Goal: Information Seeking & Learning: Learn about a topic

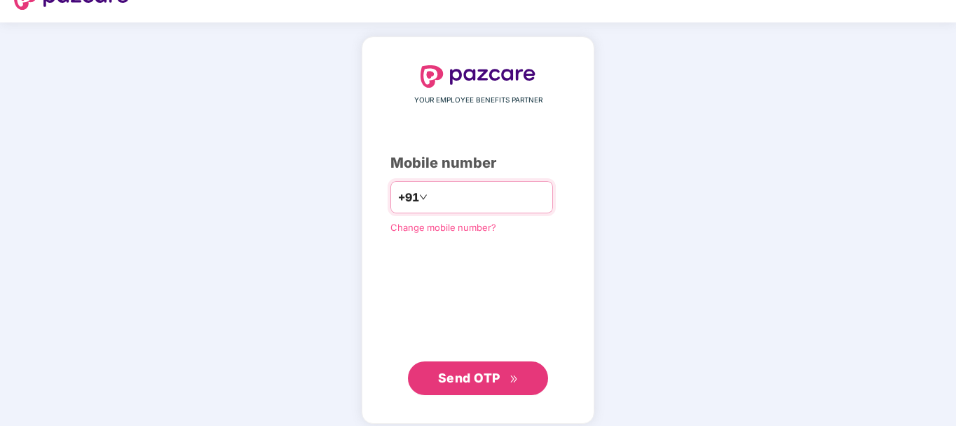
scroll to position [40, 0]
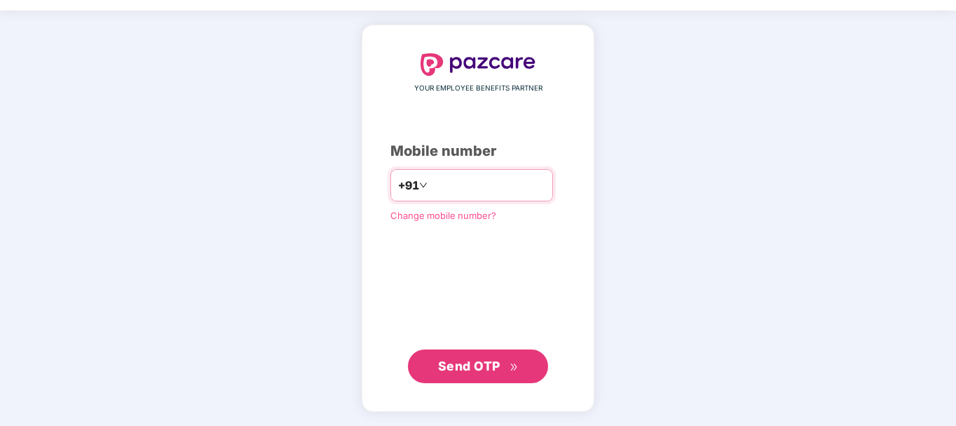
type input "**********"
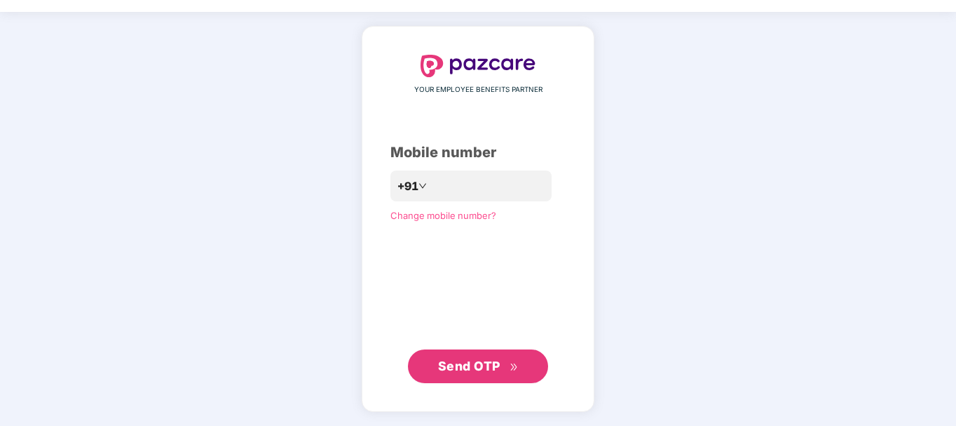
click at [468, 358] on span "Send OTP" at bounding box center [469, 365] width 62 height 15
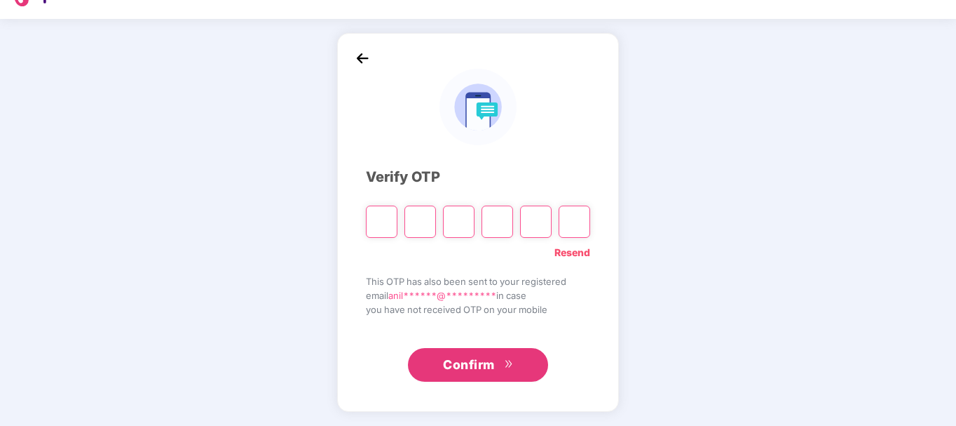
type input "*"
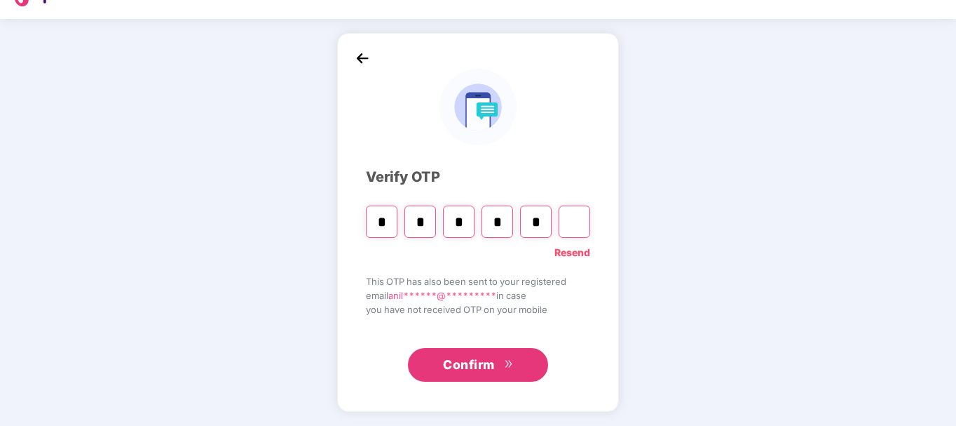
type input "*"
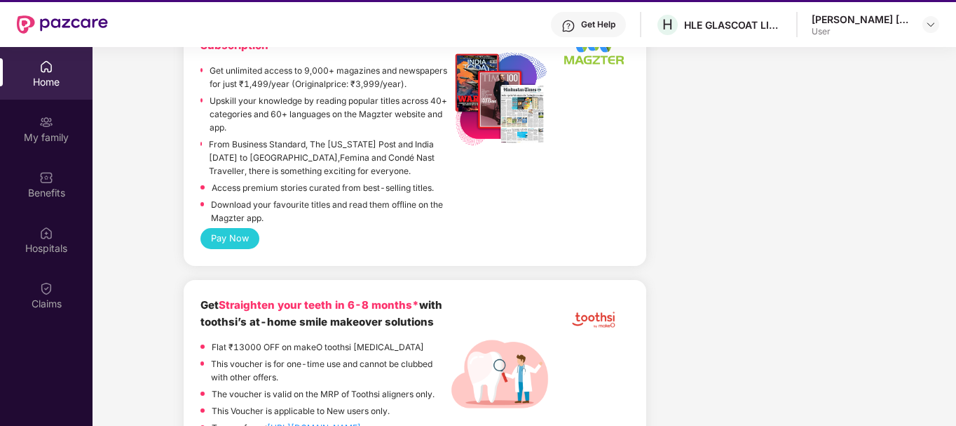
scroll to position [3225, 0]
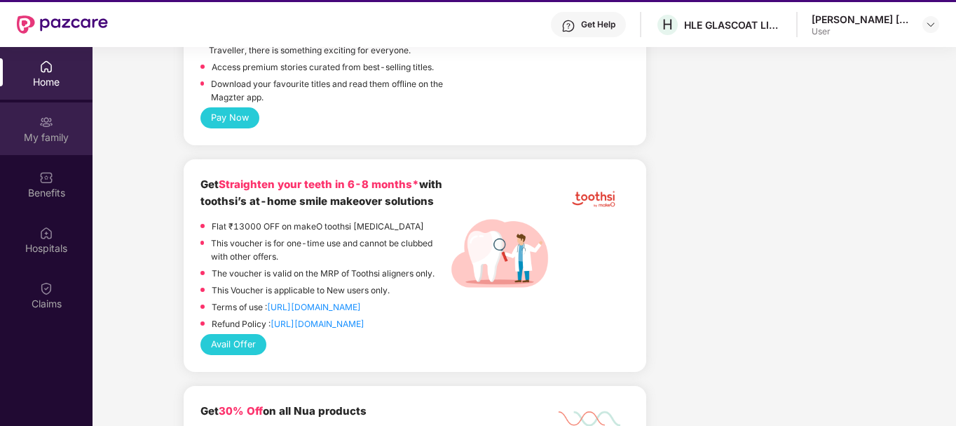
click at [70, 136] on div "My family" at bounding box center [46, 137] width 93 height 14
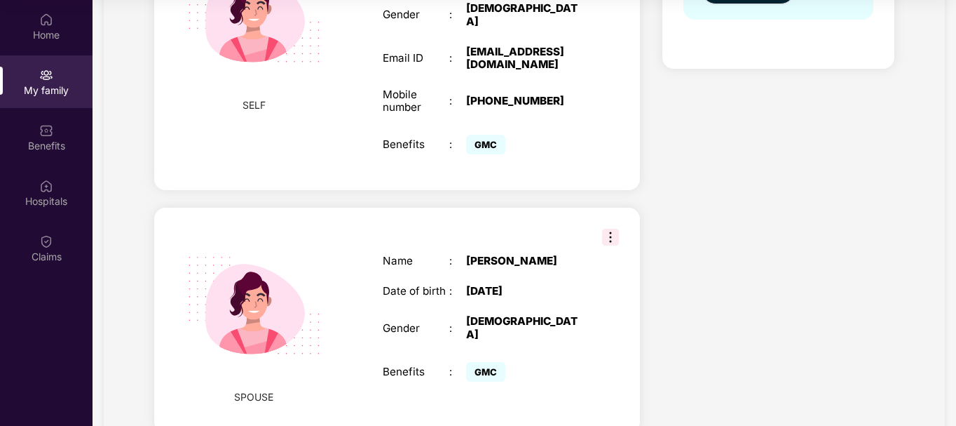
scroll to position [144, 0]
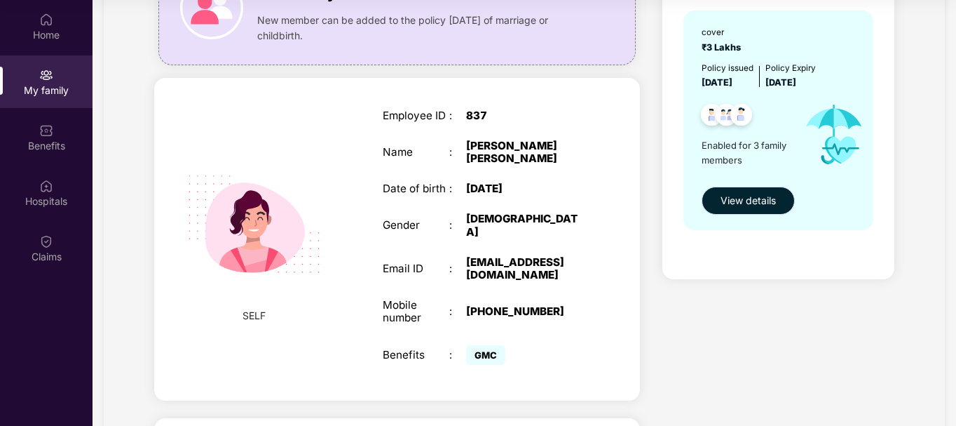
click at [752, 208] on button "View details" at bounding box center [748, 200] width 93 height 28
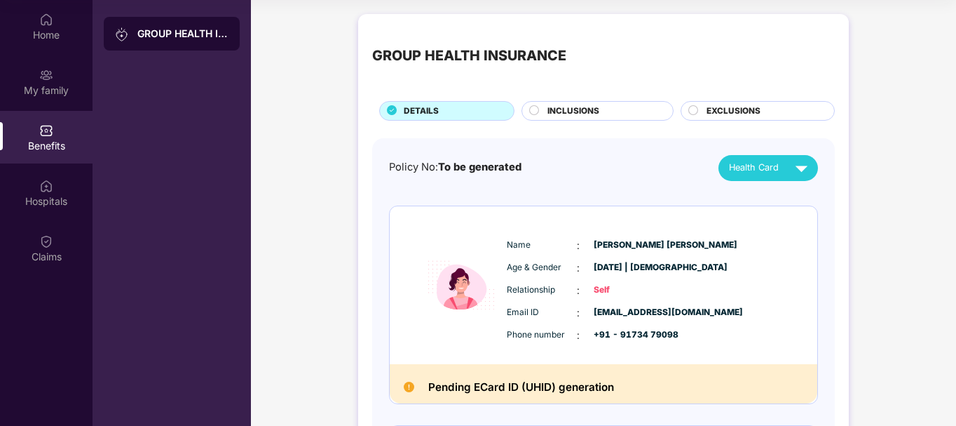
click at [556, 110] on span "INCLUSIONS" at bounding box center [573, 110] width 52 height 13
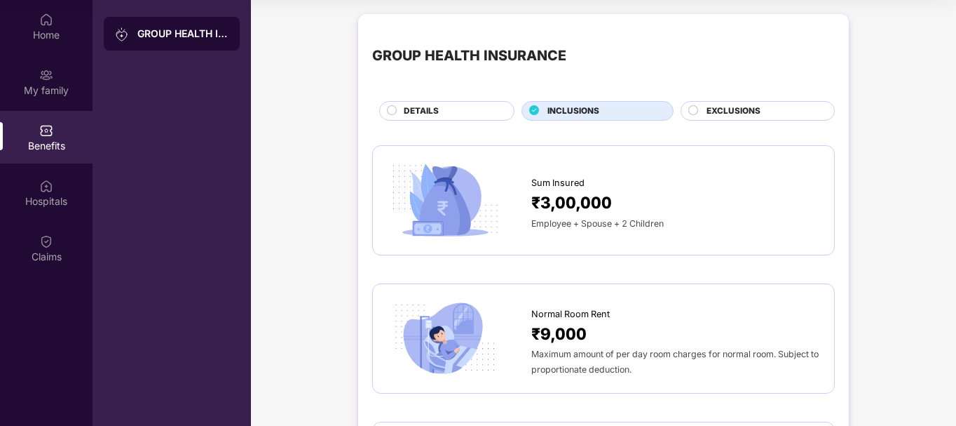
click at [735, 107] on span "EXCLUSIONS" at bounding box center [734, 110] width 54 height 13
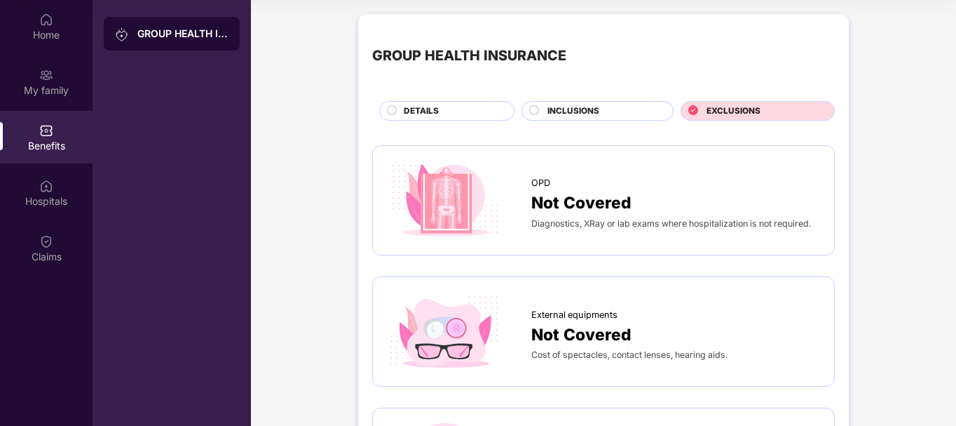
click at [561, 100] on div "GROUP HEALTH INSURANCE DETAILS INCLUSIONS EXCLUSIONS" at bounding box center [603, 74] width 463 height 93
click at [561, 111] on span "INCLUSIONS" at bounding box center [573, 110] width 52 height 13
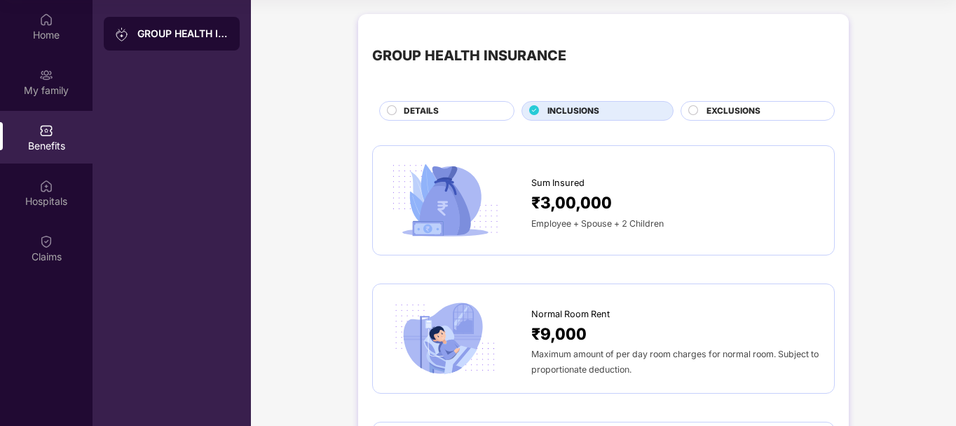
click at [395, 109] on circle at bounding box center [392, 109] width 9 height 9
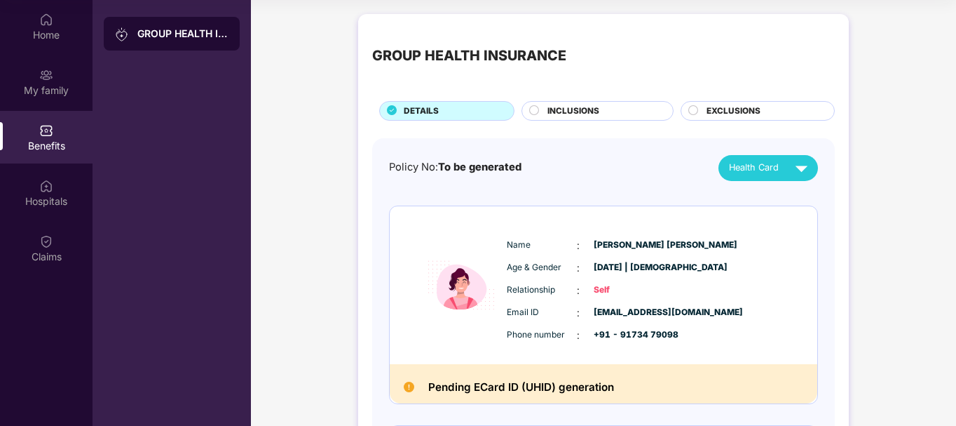
click at [721, 168] on button "Health Card" at bounding box center [769, 168] width 100 height 26
click at [783, 173] on div "Health Card" at bounding box center [771, 168] width 85 height 25
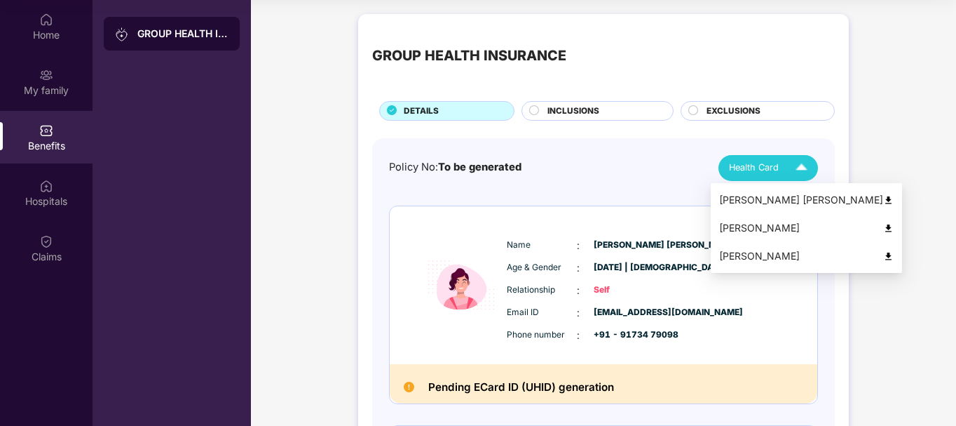
click at [735, 201] on div "[PERSON_NAME] [PERSON_NAME]" at bounding box center [806, 199] width 175 height 15
click at [806, 166] on img at bounding box center [801, 168] width 25 height 25
click at [883, 199] on img at bounding box center [888, 200] width 11 height 11
click at [803, 173] on img at bounding box center [801, 168] width 25 height 25
click at [883, 226] on img at bounding box center [888, 228] width 11 height 11
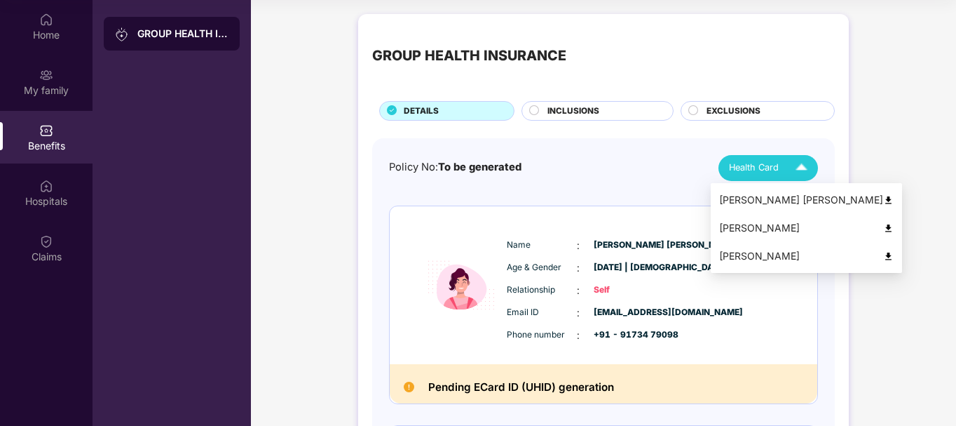
click at [799, 166] on img at bounding box center [801, 168] width 25 height 25
click at [883, 257] on img at bounding box center [888, 256] width 11 height 11
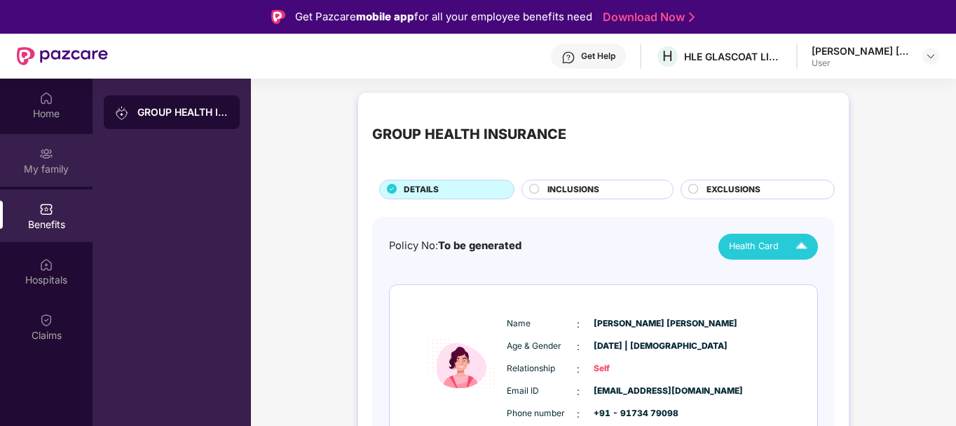
click at [47, 155] on img at bounding box center [46, 154] width 14 height 14
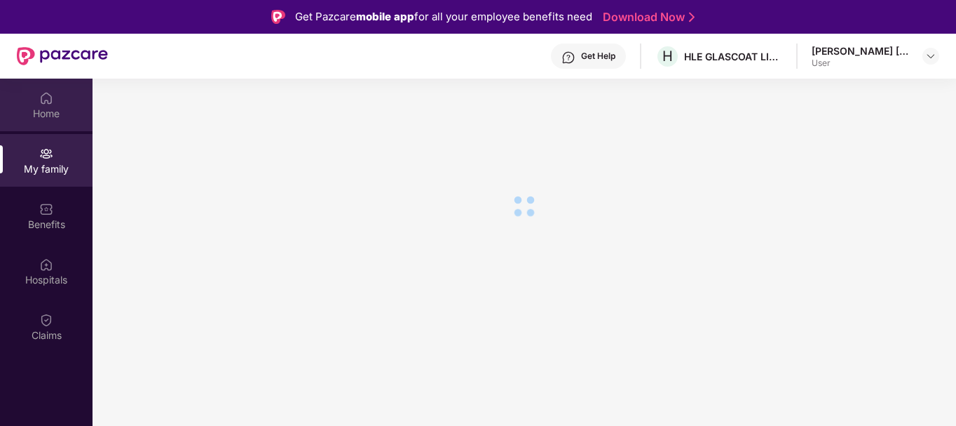
click at [55, 114] on div "Home" at bounding box center [46, 114] width 93 height 14
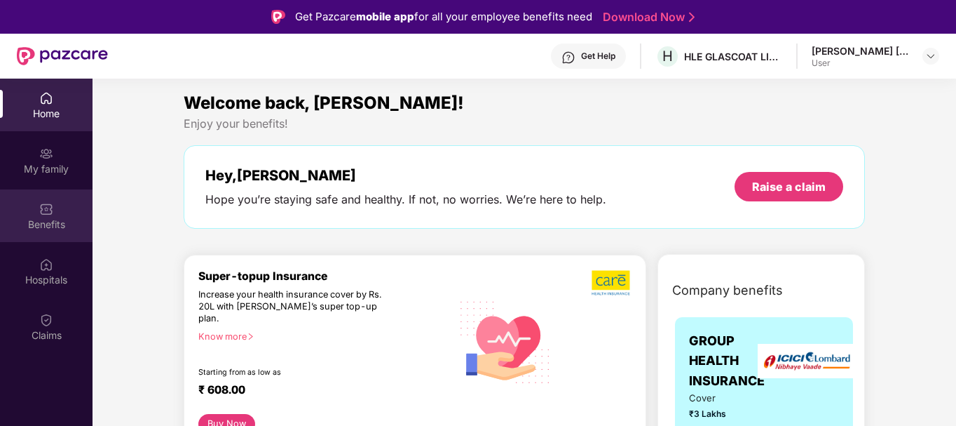
click at [53, 224] on div "Benefits" at bounding box center [46, 224] width 93 height 14
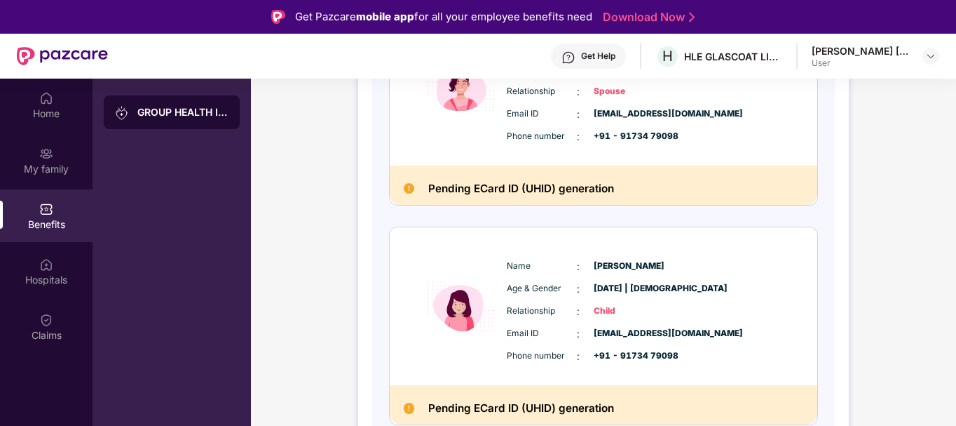
scroll to position [504, 0]
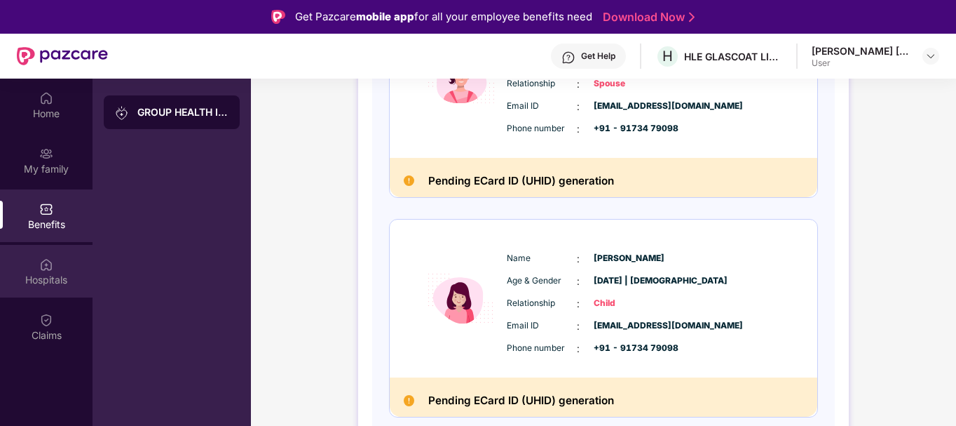
click at [42, 270] on img at bounding box center [46, 264] width 14 height 14
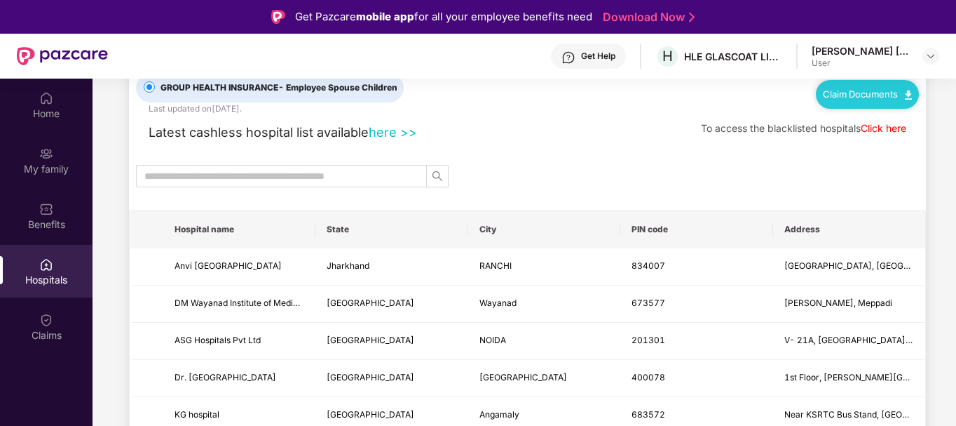
scroll to position [70, 0]
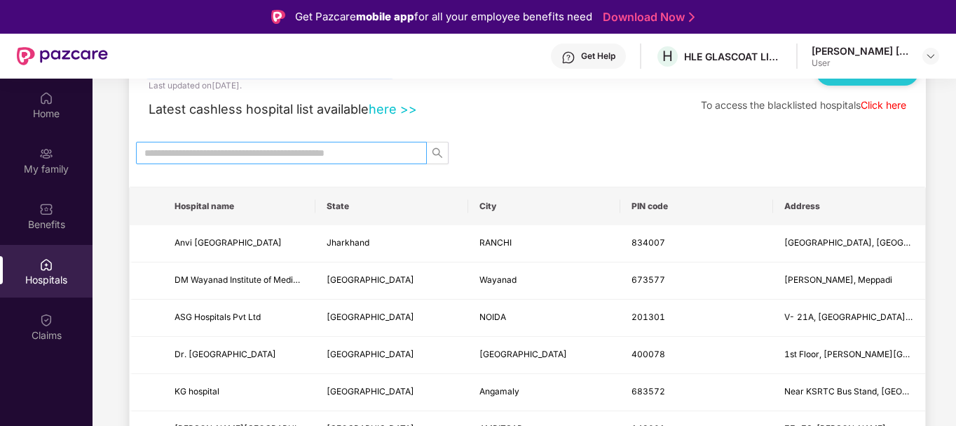
click at [273, 152] on input "text" at bounding box center [275, 152] width 263 height 15
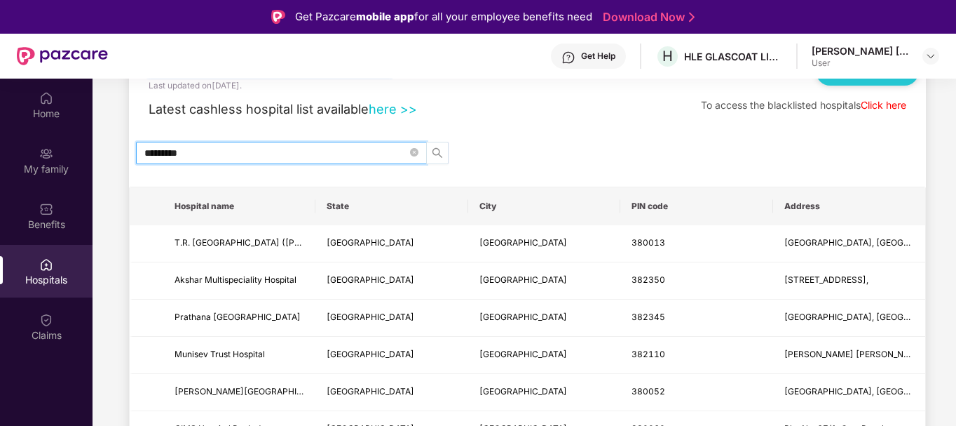
click at [437, 149] on icon "search" at bounding box center [437, 152] width 11 height 11
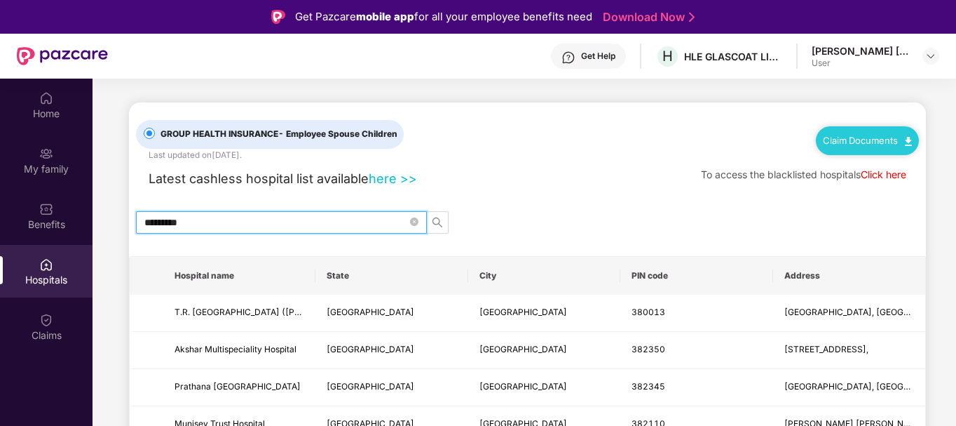
scroll to position [0, 0]
type input "*********"
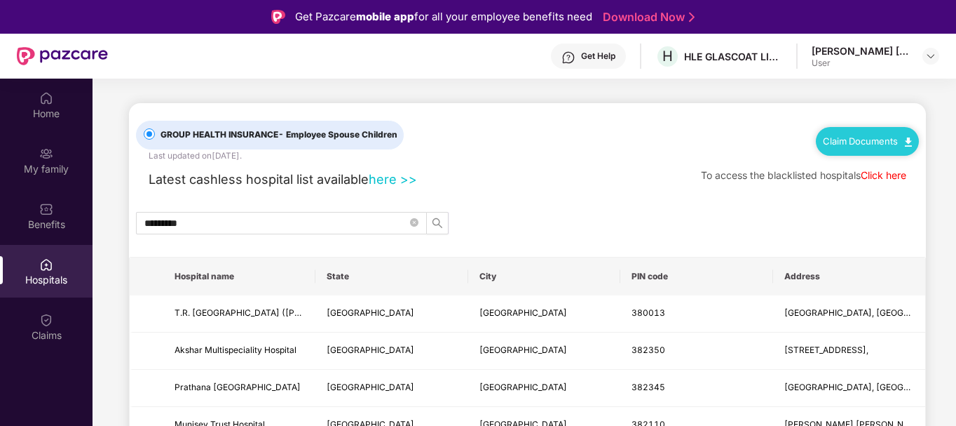
click at [404, 178] on link "here >>" at bounding box center [393, 178] width 48 height 15
click at [932, 50] on img at bounding box center [930, 55] width 11 height 11
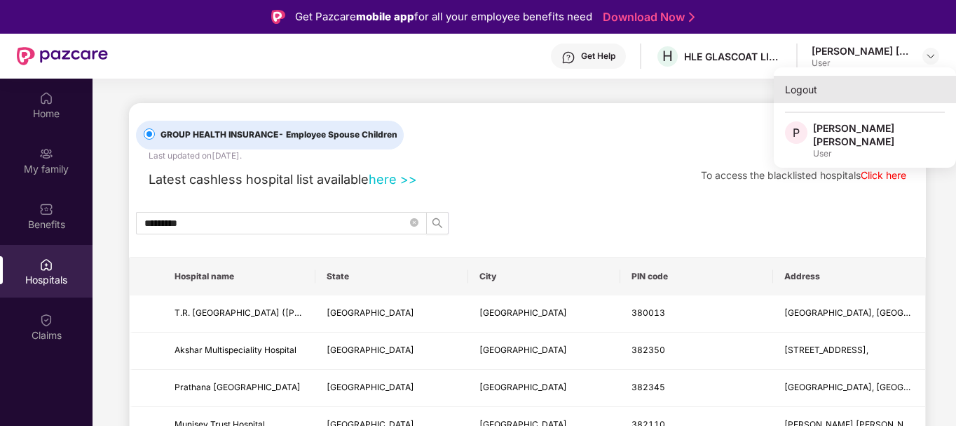
click at [803, 93] on div "Logout" at bounding box center [865, 89] width 182 height 27
